Goal: Task Accomplishment & Management: Use online tool/utility

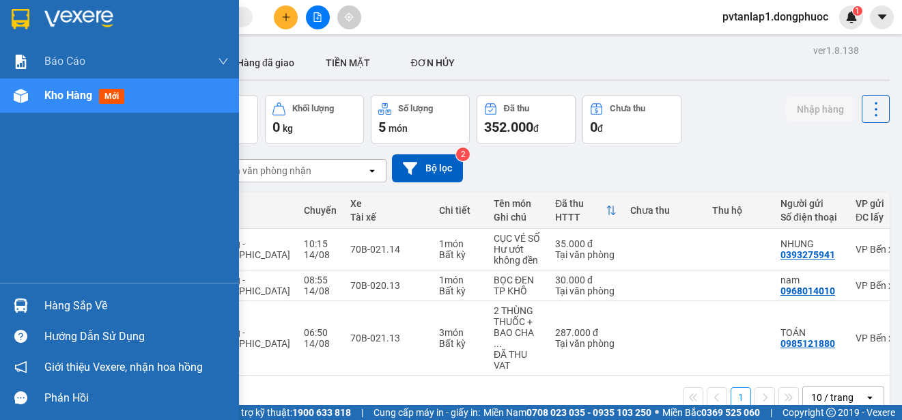
click at [25, 306] on img at bounding box center [21, 306] width 14 height 14
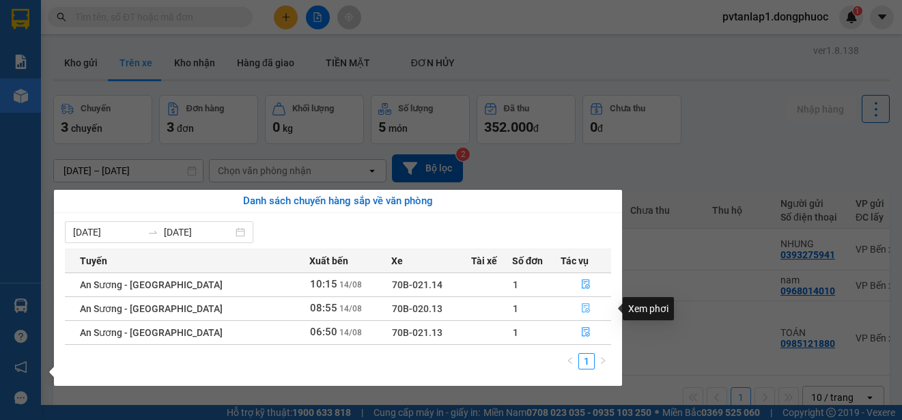
click at [581, 310] on icon "file-done" at bounding box center [586, 308] width 10 height 10
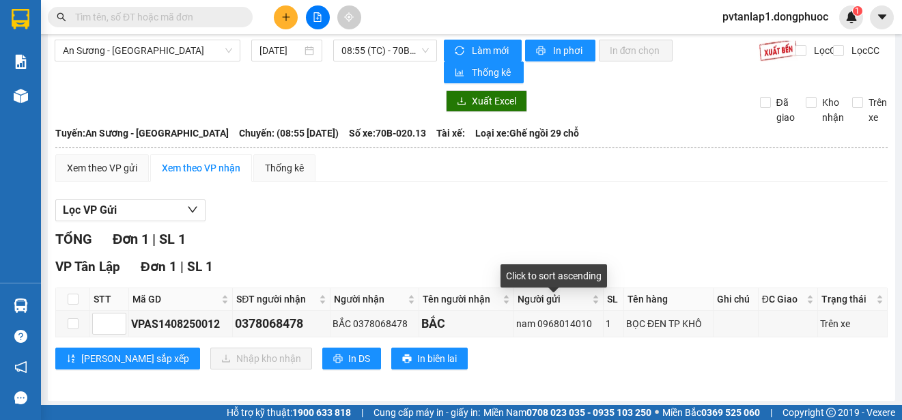
scroll to position [11, 0]
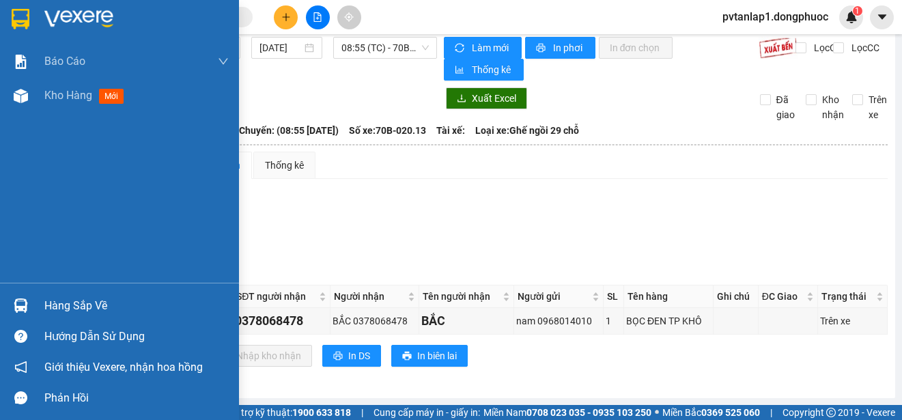
click at [13, 18] on img at bounding box center [21, 19] width 18 height 20
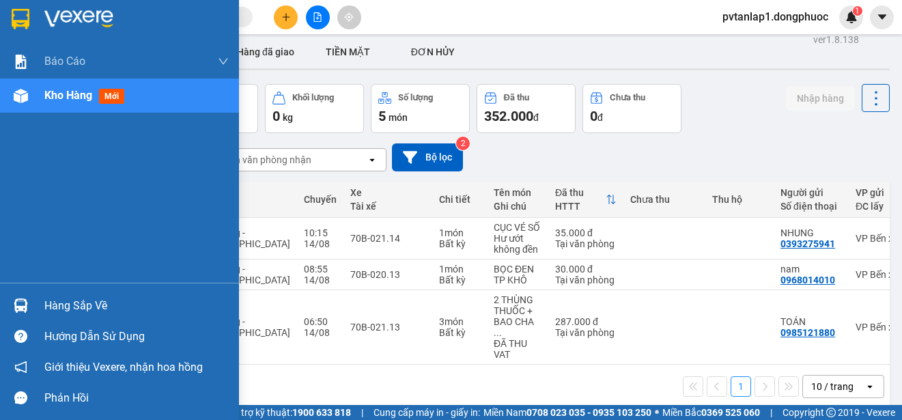
click at [33, 296] on div "Hàng sắp về" at bounding box center [119, 305] width 239 height 31
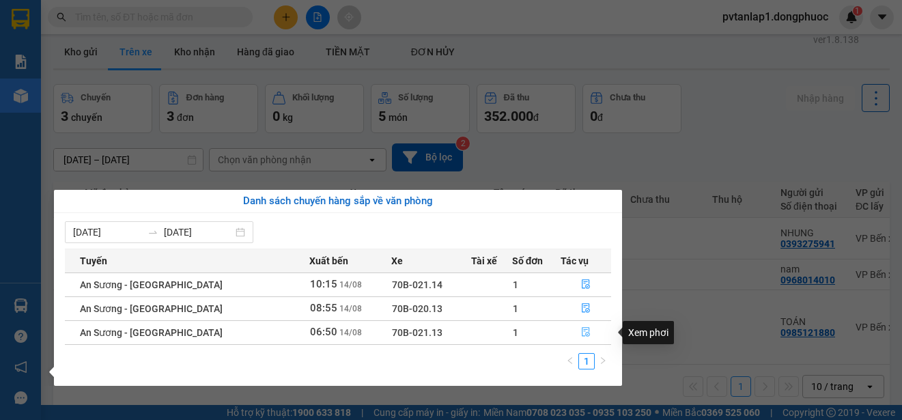
click at [583, 329] on icon "file-done" at bounding box center [586, 332] width 10 height 10
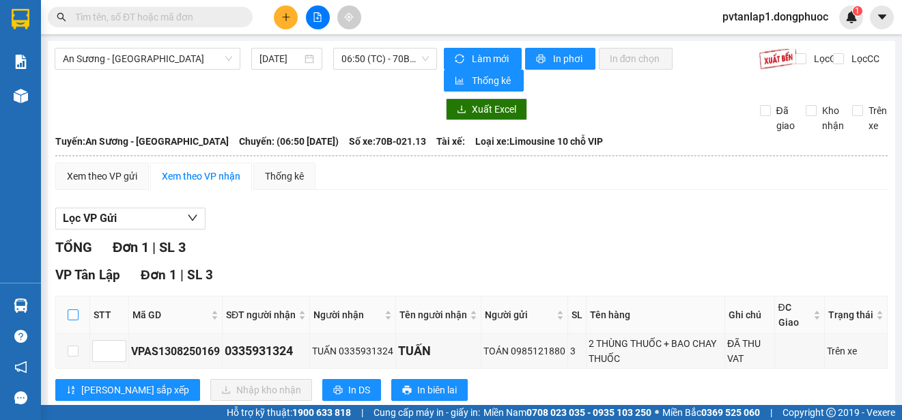
click at [77, 314] on input "checkbox" at bounding box center [73, 314] width 11 height 11
checkbox input "true"
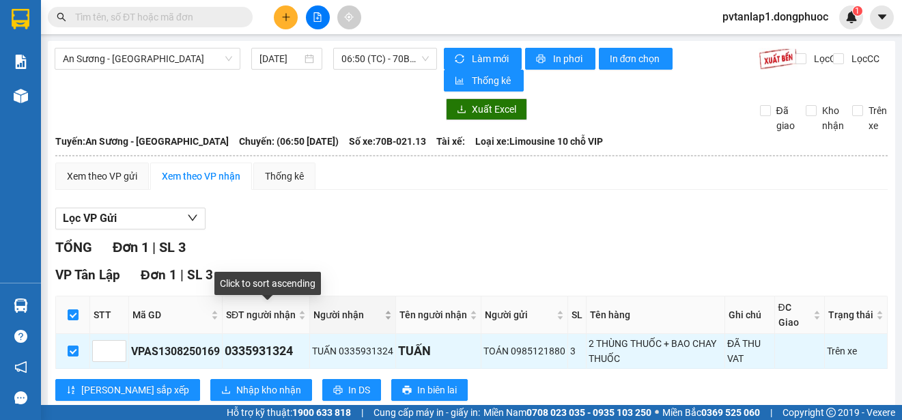
scroll to position [34, 0]
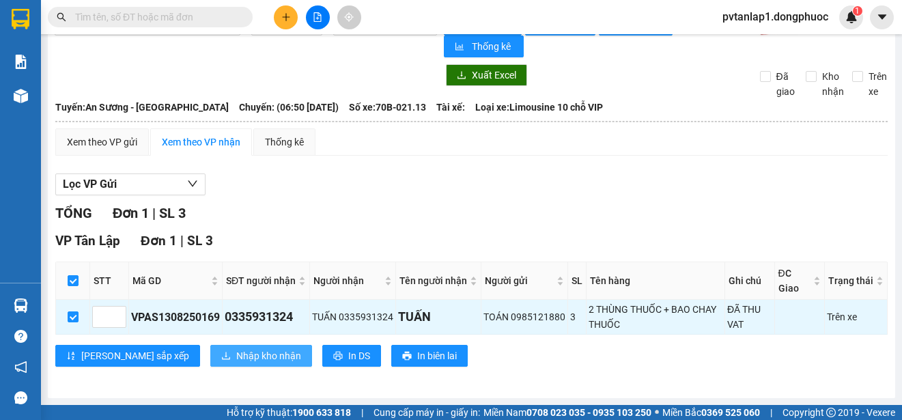
click at [236, 355] on span "Nhập kho nhận" at bounding box center [268, 355] width 65 height 15
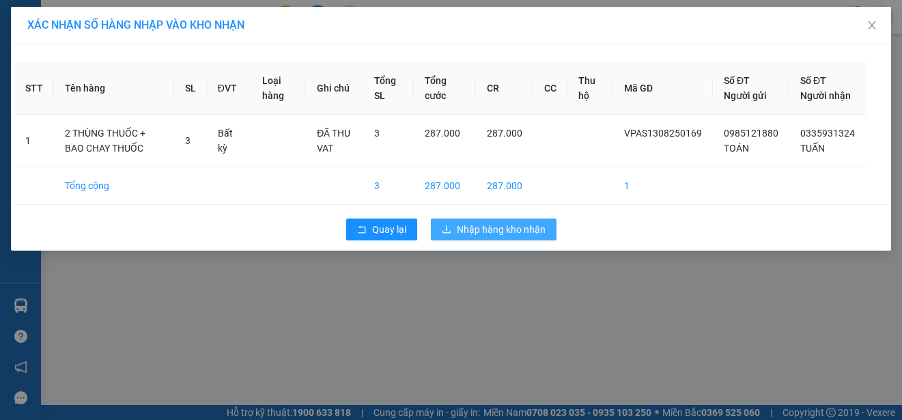
click at [529, 237] on span "Nhập hàng kho nhận" at bounding box center [501, 229] width 89 height 15
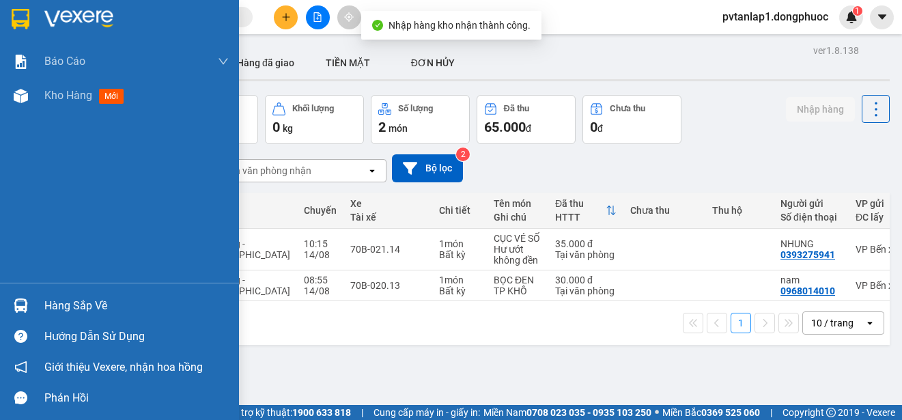
drag, startPoint x: 41, startPoint y: 309, endPoint x: 164, endPoint y: 317, distance: 123.2
click at [42, 309] on div "Hàng sắp về" at bounding box center [119, 305] width 239 height 31
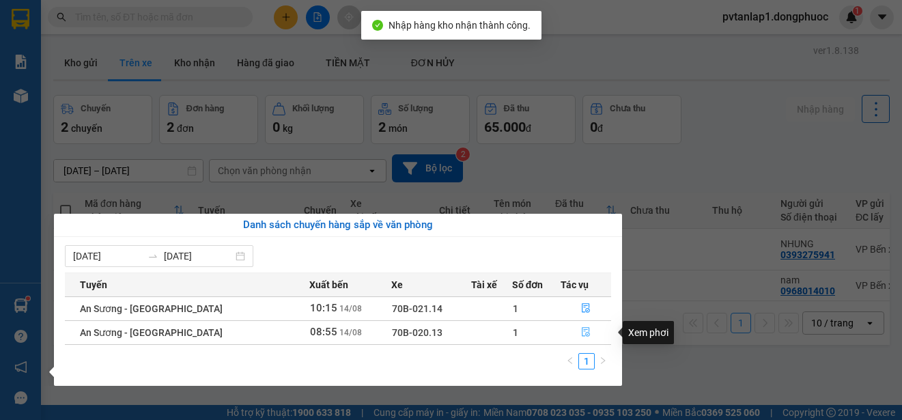
click at [582, 337] on icon "file-done" at bounding box center [586, 332] width 10 height 10
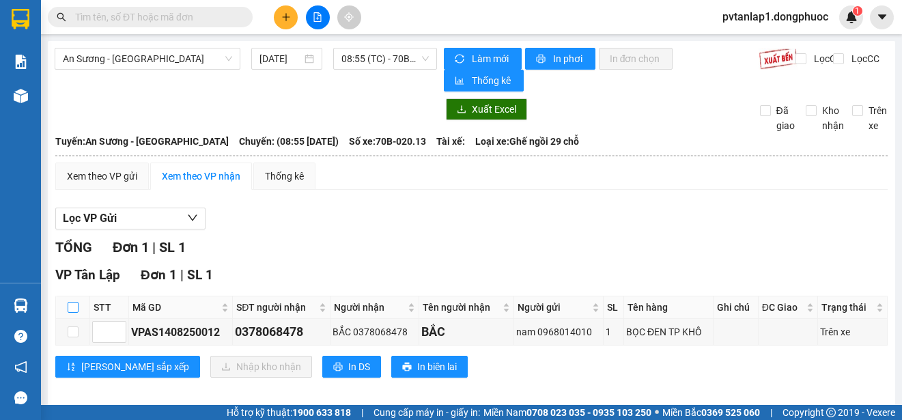
click at [77, 311] on input "checkbox" at bounding box center [73, 307] width 11 height 11
checkbox input "true"
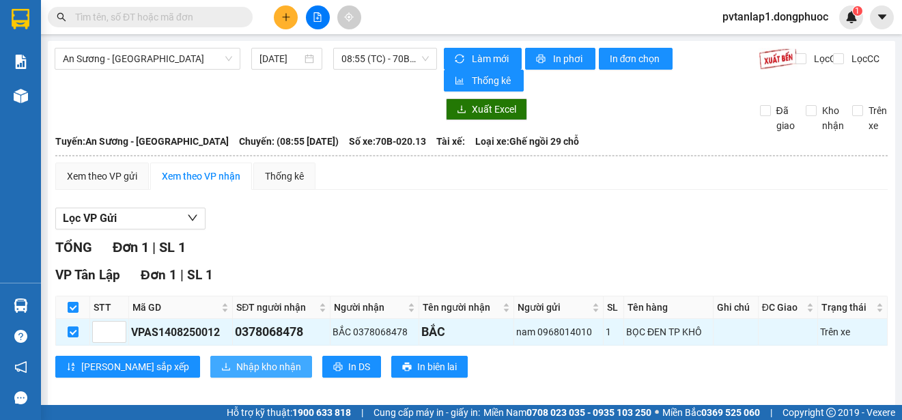
click at [236, 370] on span "Nhập kho nhận" at bounding box center [268, 366] width 65 height 15
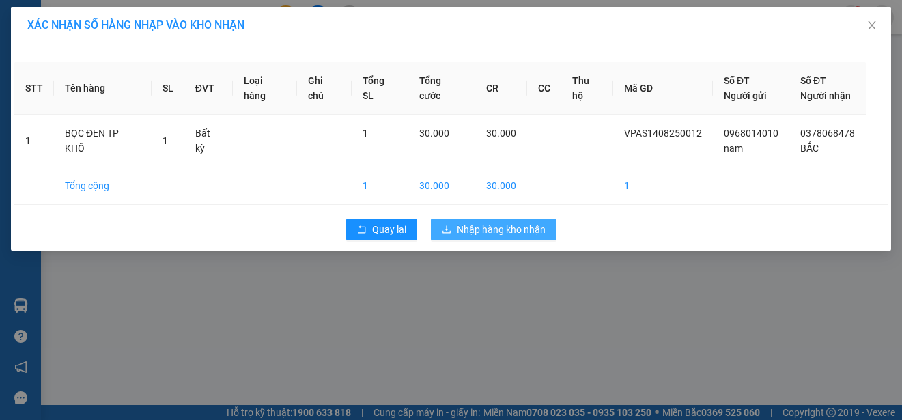
click at [493, 234] on span "Nhập hàng kho nhận" at bounding box center [501, 229] width 89 height 15
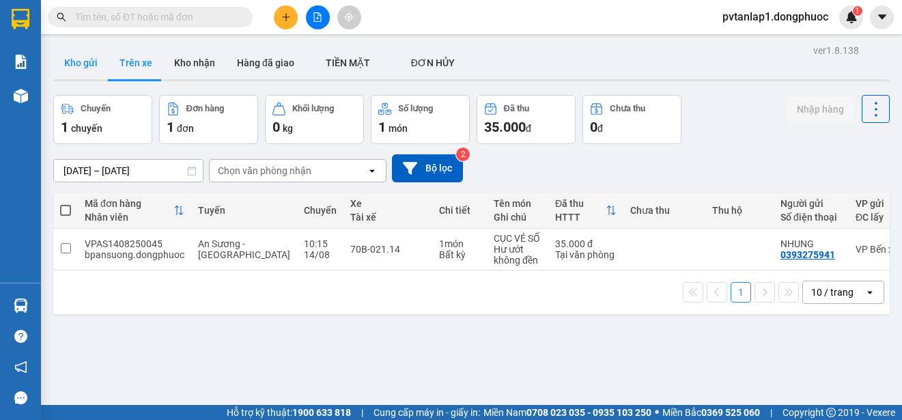
click at [92, 59] on button "Kho gửi" at bounding box center [80, 62] width 55 height 33
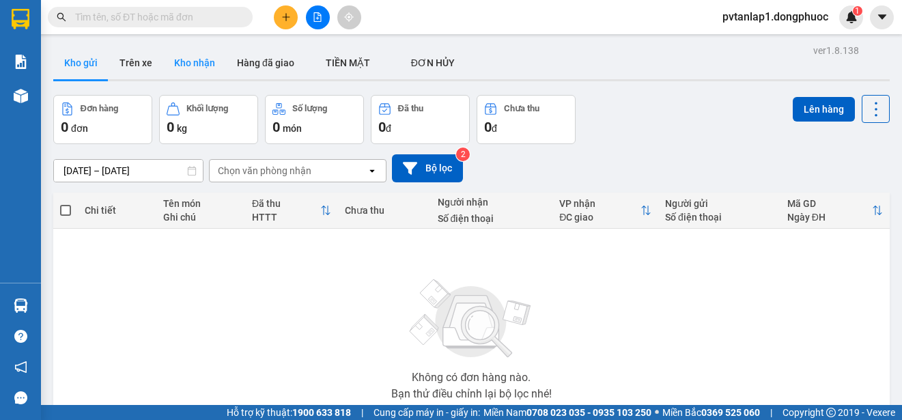
click at [191, 60] on button "Kho nhận" at bounding box center [194, 62] width 63 height 33
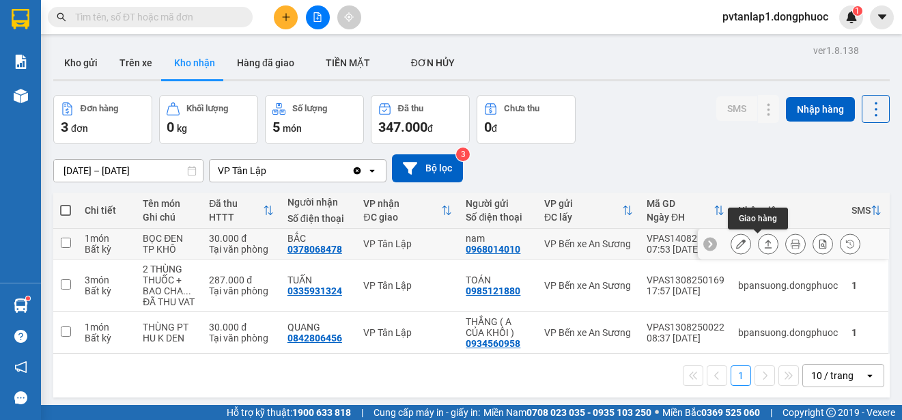
click at [764, 247] on icon at bounding box center [769, 244] width 10 height 10
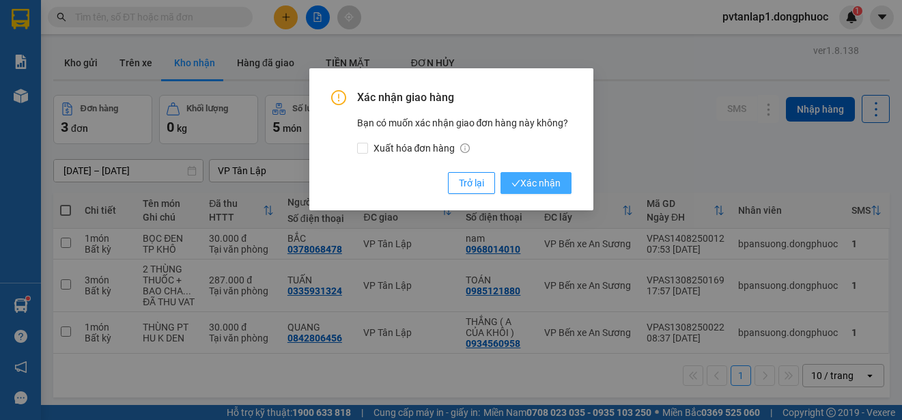
click at [544, 185] on span "Xác nhận" at bounding box center [536, 183] width 49 height 15
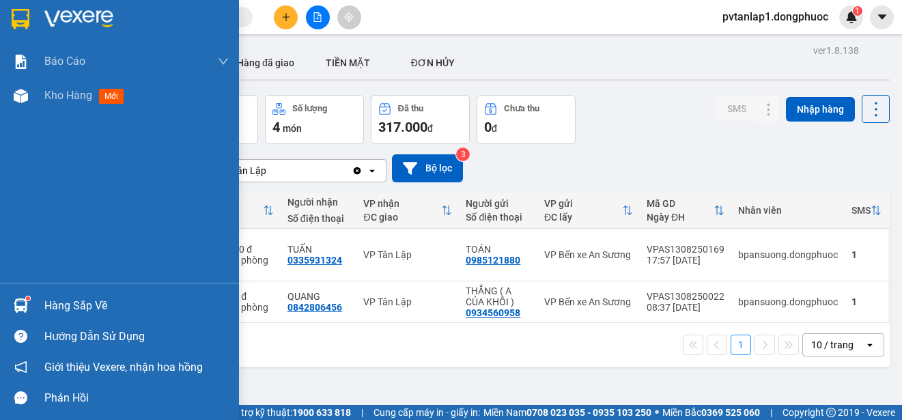
drag, startPoint x: 0, startPoint y: 305, endPoint x: 87, endPoint y: 303, distance: 86.8
click at [12, 303] on div "Hàng sắp về" at bounding box center [119, 305] width 239 height 31
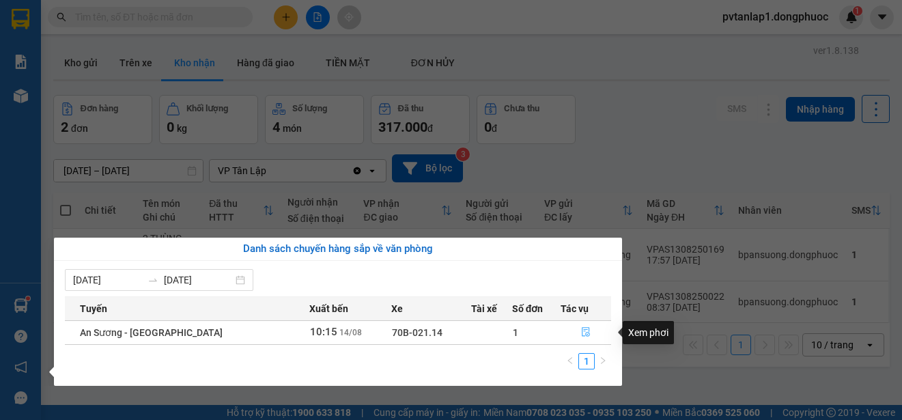
click at [582, 331] on icon "file-done" at bounding box center [586, 333] width 8 height 10
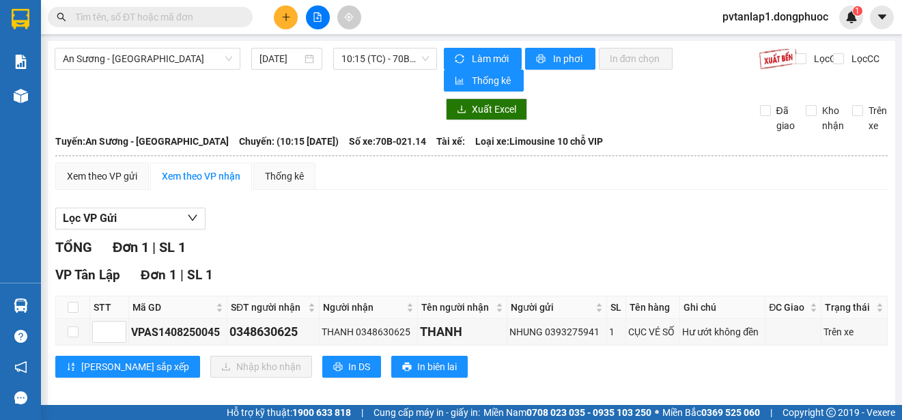
scroll to position [11, 0]
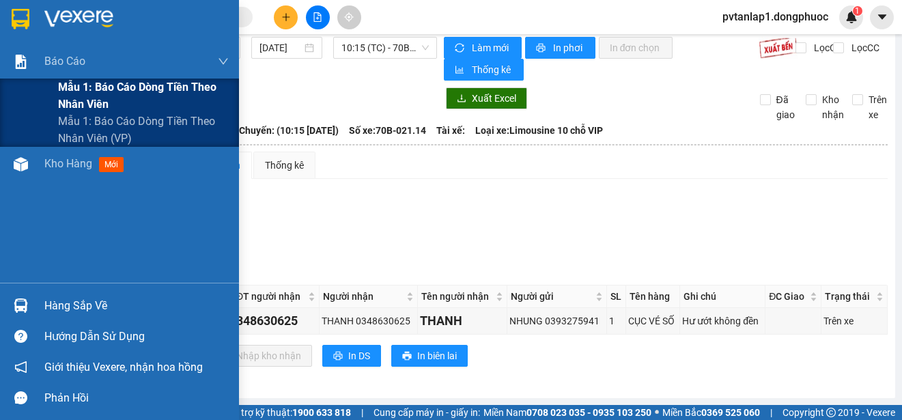
click at [152, 84] on span "Mẫu 1: Báo cáo dòng tiền theo nhân viên" at bounding box center [143, 96] width 171 height 34
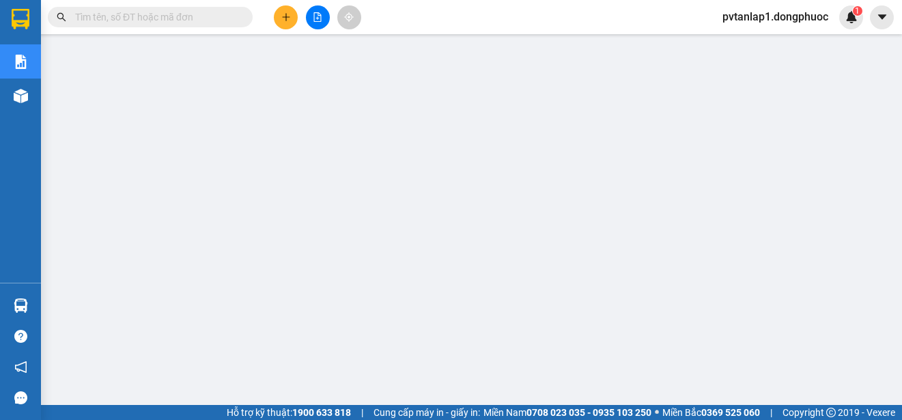
click at [234, 17] on input "text" at bounding box center [155, 17] width 161 height 15
paste input "0985394090"
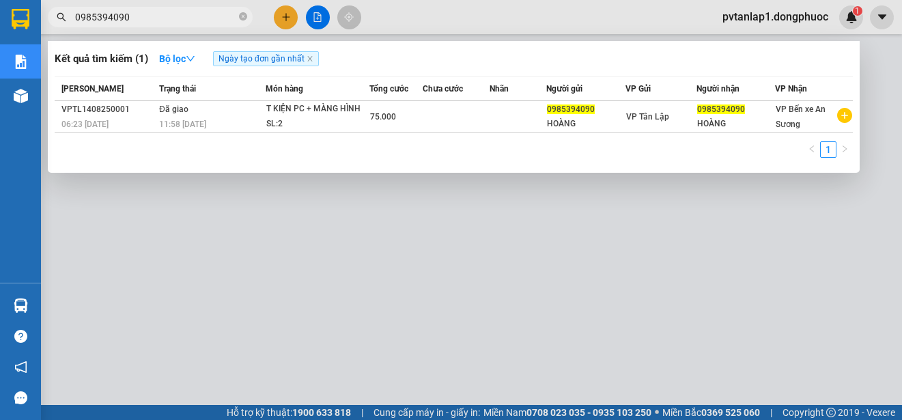
type input "0985394090"
click at [456, 8] on div at bounding box center [451, 210] width 902 height 420
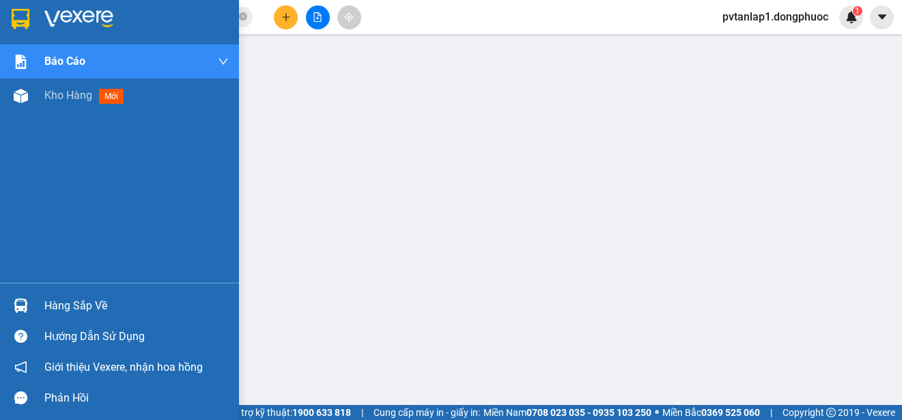
click at [20, 4] on div at bounding box center [119, 22] width 239 height 44
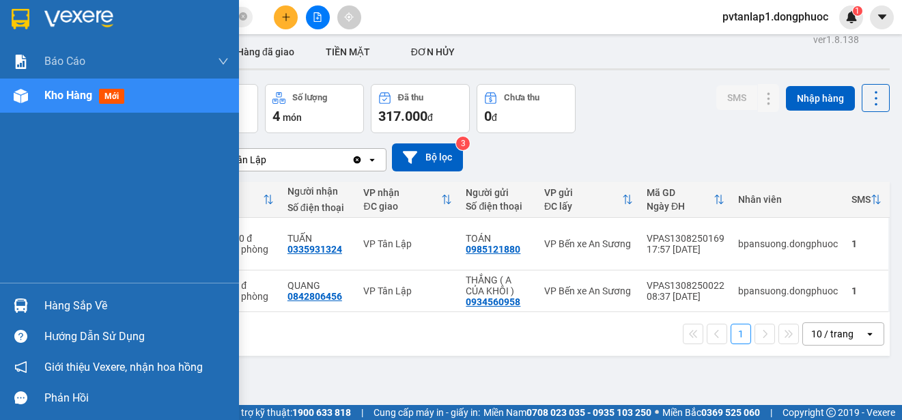
click at [93, 309] on div "Hàng sắp về" at bounding box center [136, 306] width 184 height 20
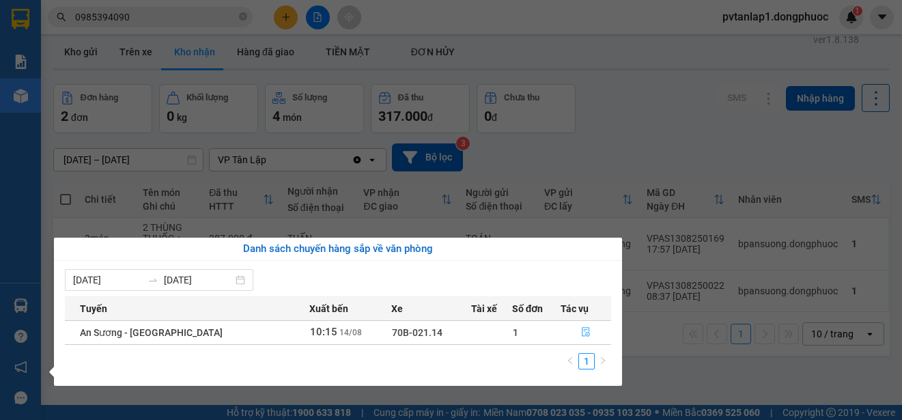
click at [583, 330] on icon "file-done" at bounding box center [586, 333] width 8 height 10
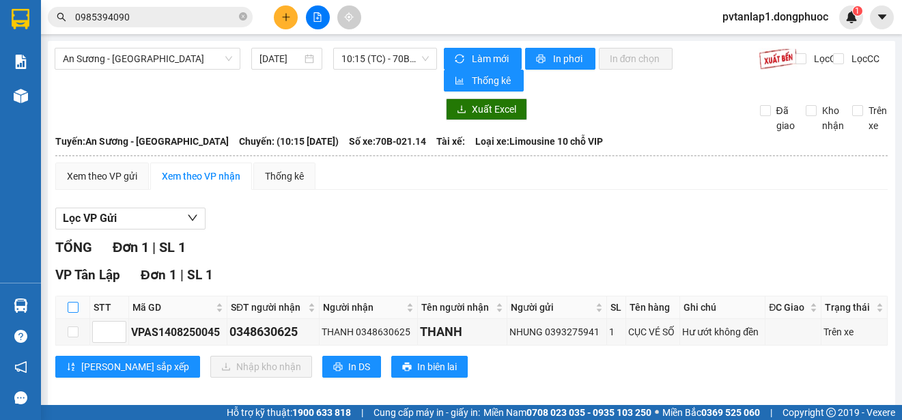
click at [78, 304] on input "checkbox" at bounding box center [73, 307] width 11 height 11
checkbox input "true"
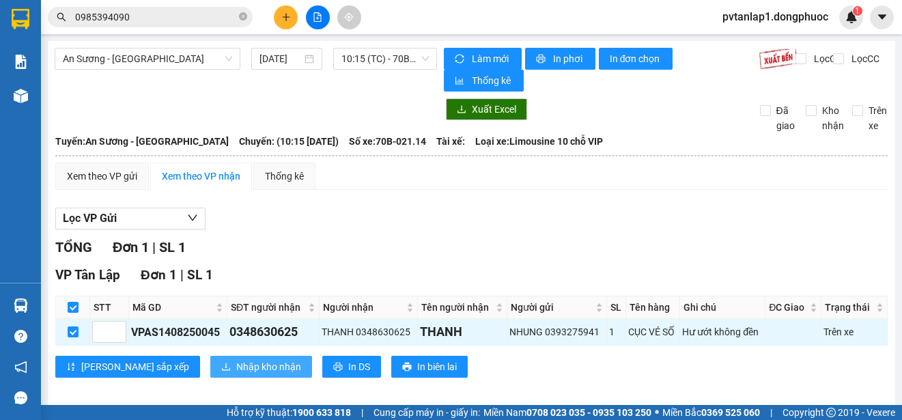
click at [236, 361] on span "Nhập kho nhận" at bounding box center [268, 366] width 65 height 15
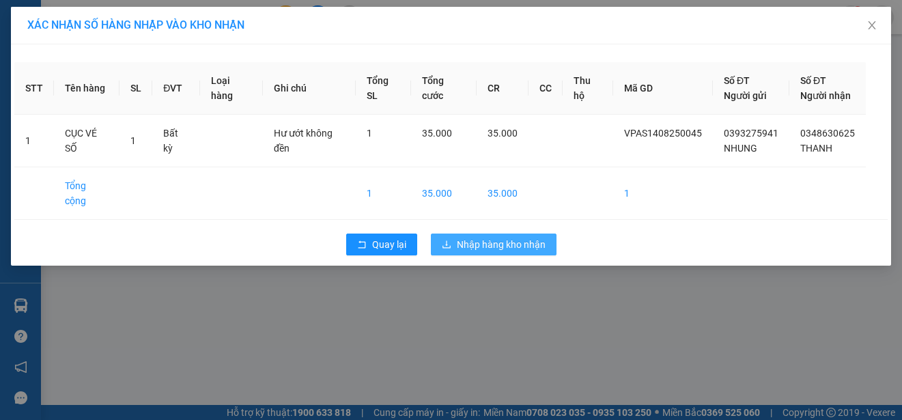
click at [510, 237] on span "Nhập hàng kho nhận" at bounding box center [501, 244] width 89 height 15
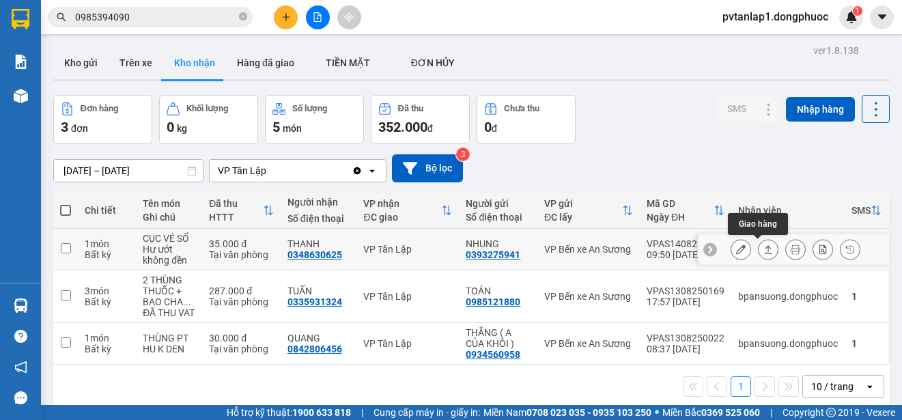
click at [764, 251] on icon at bounding box center [769, 250] width 10 height 10
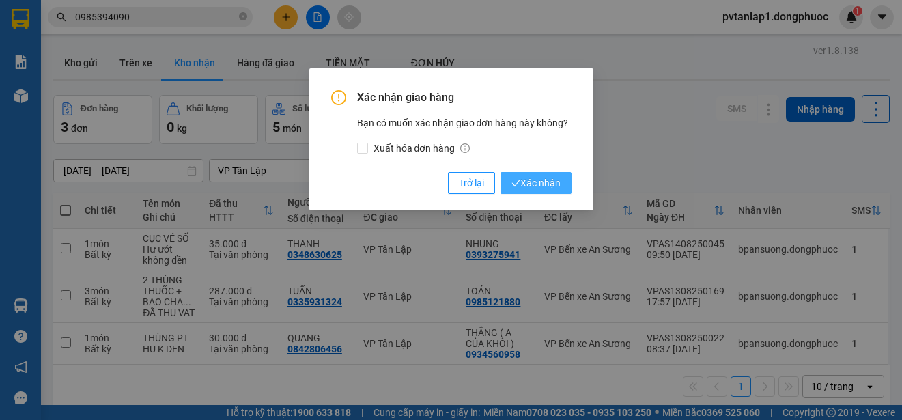
click at [555, 180] on span "Xác nhận" at bounding box center [536, 183] width 49 height 15
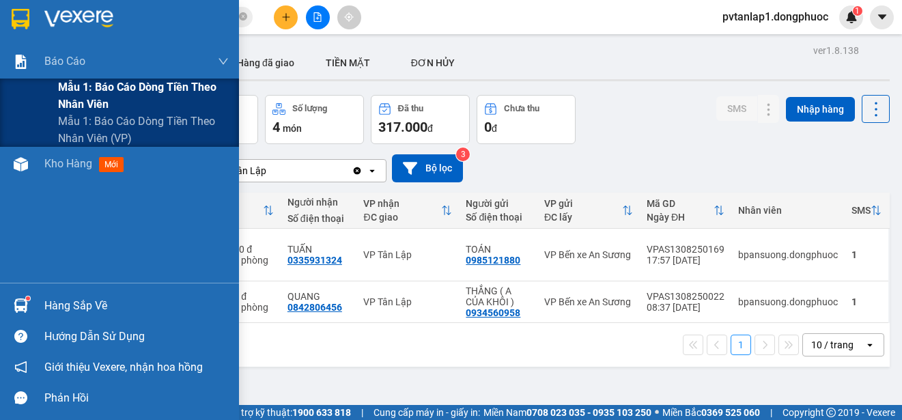
click at [124, 89] on span "Mẫu 1: Báo cáo dòng tiền theo nhân viên" at bounding box center [143, 96] width 171 height 34
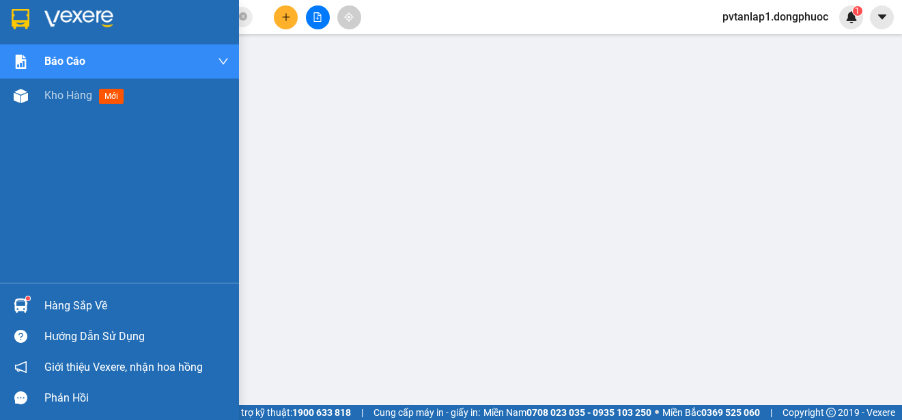
click at [50, 294] on div "Hàng sắp về" at bounding box center [119, 305] width 239 height 31
click at [16, 9] on img at bounding box center [21, 19] width 18 height 20
